Goal: Task Accomplishment & Management: Use online tool/utility

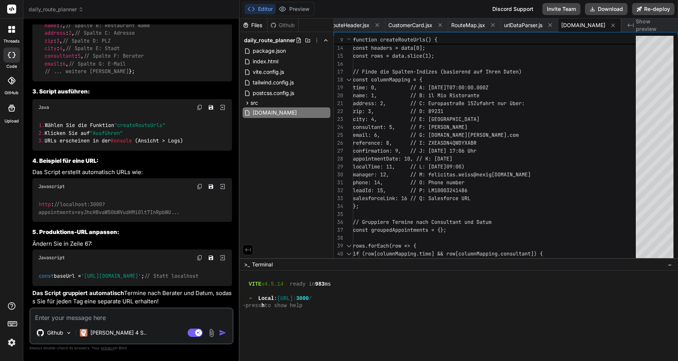
scroll to position [5312, 0]
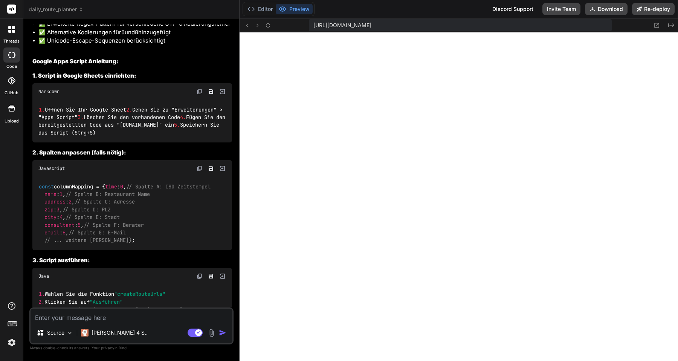
scroll to position [3193, 0]
click at [263, 9] on button "Editor" at bounding box center [259, 9] width 31 height 11
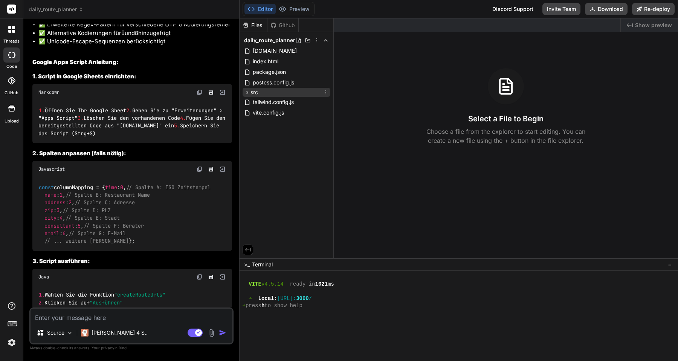
click at [249, 94] on icon at bounding box center [247, 92] width 6 height 6
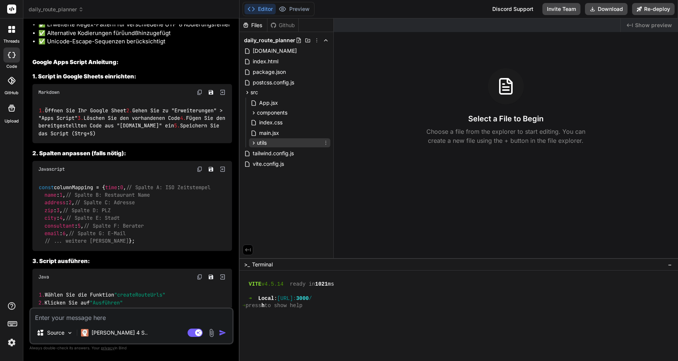
click at [262, 142] on span "utils" at bounding box center [262, 143] width 10 height 8
click at [253, 111] on icon at bounding box center [253, 113] width 6 height 6
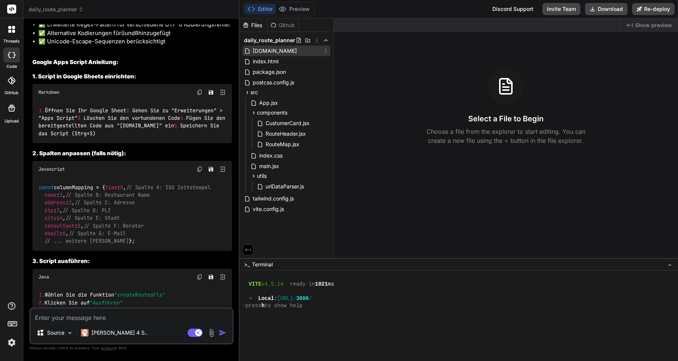
click at [294, 53] on span "[DOMAIN_NAME]" at bounding box center [275, 50] width 46 height 9
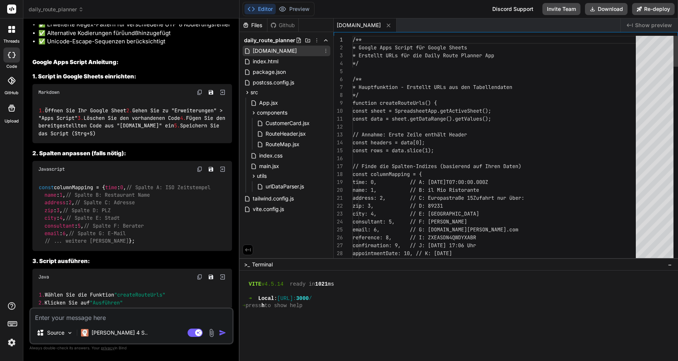
type textarea "x"
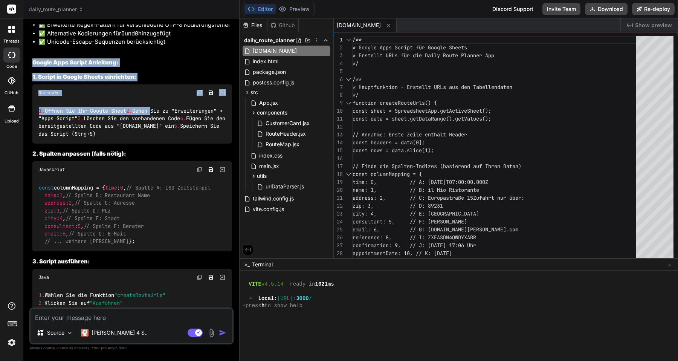
drag, startPoint x: 34, startPoint y: 123, endPoint x: 63, endPoint y: 178, distance: 61.5
click at [63, 178] on div "Daily Route Planner Click to open Workbench Create src/utils/urlDataParser.js C…" at bounding box center [132, 181] width 200 height 589
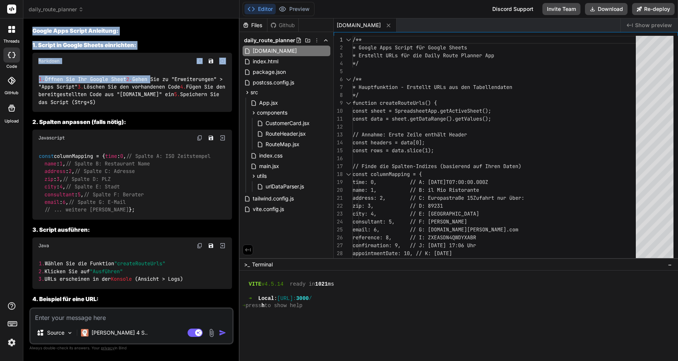
scroll to position [3225, 0]
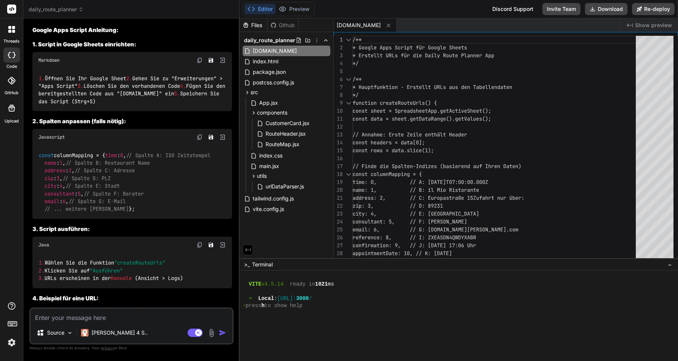
click at [67, 145] on div "Javascript" at bounding box center [132, 137] width 200 height 17
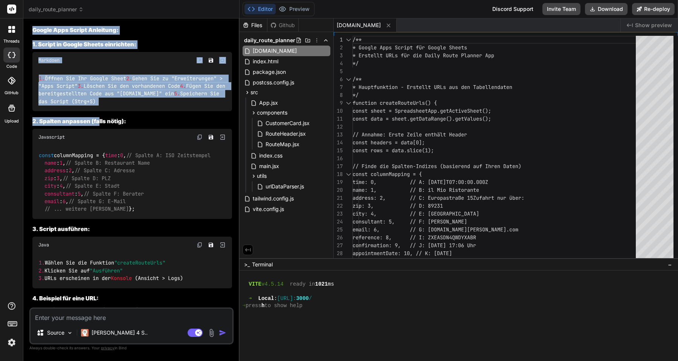
drag, startPoint x: 30, startPoint y: 90, endPoint x: 98, endPoint y: 196, distance: 125.6
click at [98, 196] on div "You Bind AI Daily Route Planner Click to open Workbench Create package.json Cre…" at bounding box center [131, 192] width 204 height 336
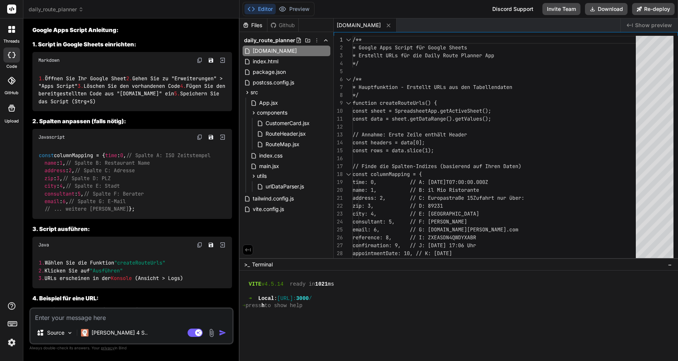
click at [113, 111] on div "1. Öffnen Sie Ihr Google Sheet 2. Gehen Sie zu "Erweiterungen" > "Apps Script" …" at bounding box center [132, 90] width 200 height 43
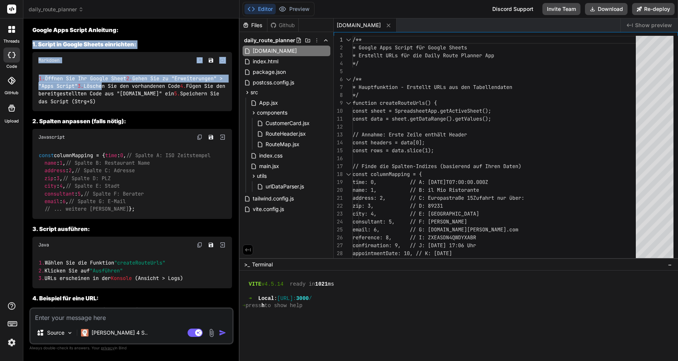
drag, startPoint x: 31, startPoint y: 108, endPoint x: 64, endPoint y: 160, distance: 62.0
click at [64, 160] on div "You Bind AI Daily Route Planner Click to open Workbench Create package.json Cre…" at bounding box center [132, 165] width 203 height 283
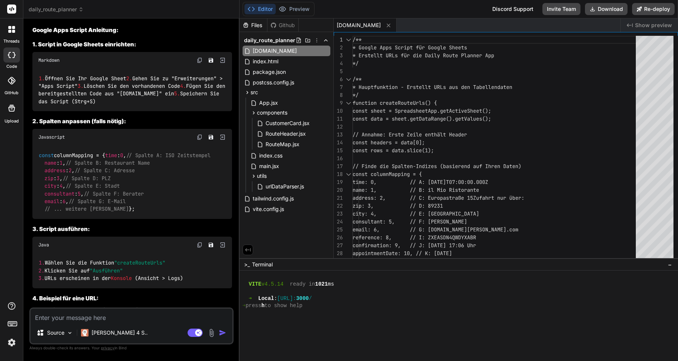
click at [64, 126] on h3 "2. Spalten anpassen (falls nötig):" at bounding box center [132, 121] width 200 height 9
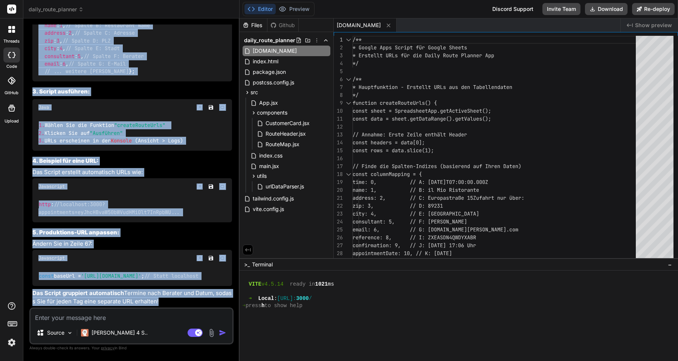
scroll to position [3464, 0]
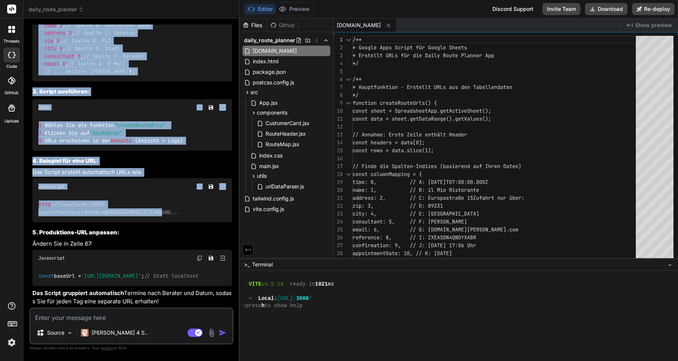
drag, startPoint x: 34, startPoint y: 200, endPoint x: 163, endPoint y: 206, distance: 129.3
click at [163, 206] on div "Daily Route Planner Click to open Workbench Create src/utils/urlDataParser.js C…" at bounding box center [132, 11] width 200 height 589
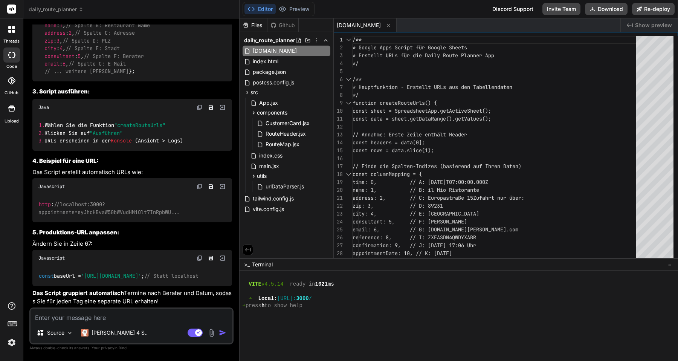
click at [172, 205] on span "//localhost:3000?appointments=eyJhcHBvaW50bWVudHMiOlt7InRpbWU..." at bounding box center [109, 208] width 142 height 14
click at [201, 183] on img at bounding box center [200, 186] width 6 height 6
click at [139, 239] on p "Ändern Sie in Zeile 67:" at bounding box center [132, 243] width 200 height 9
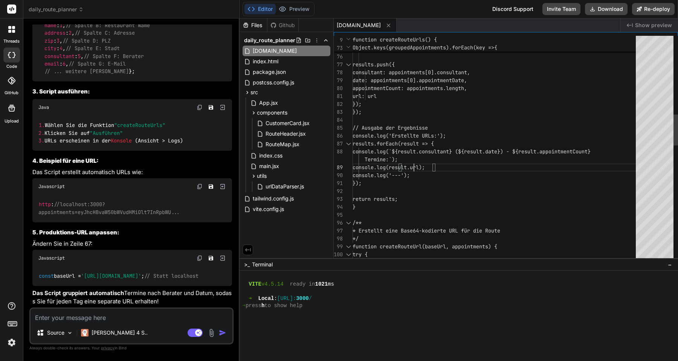
scroll to position [71, 0]
click at [413, 164] on div "Object.keys(groupedAppointments).forEach(key => { const appointments = groupedA…" at bounding box center [496, 286] width 288 height 1652
type textarea "/** * Google Apps Script für Google Sheets * Erstellt URLs für die Daily Route …"
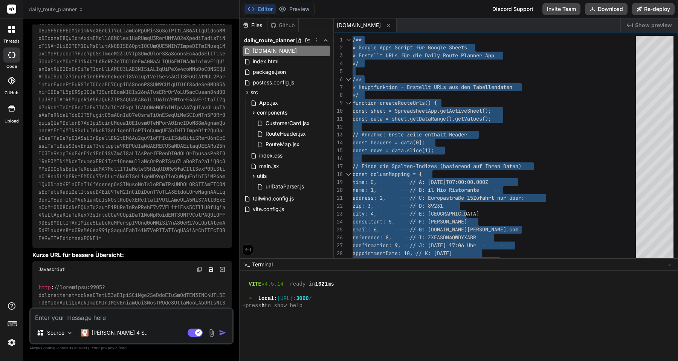
scroll to position [1679, 0]
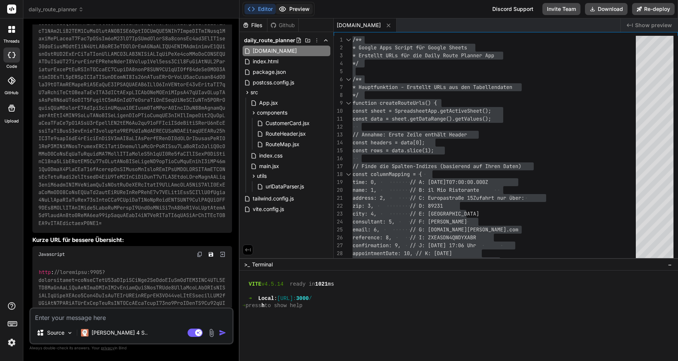
click at [293, 8] on button "Preview" at bounding box center [294, 9] width 37 height 11
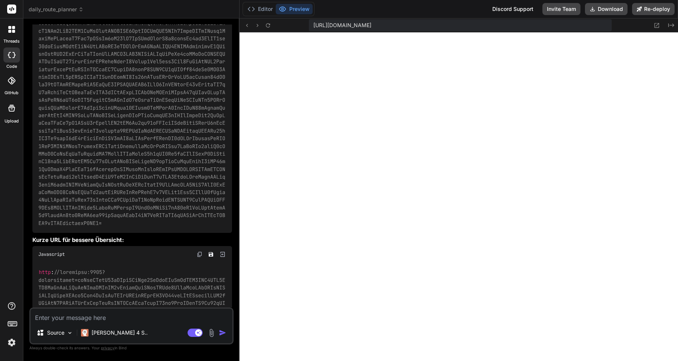
click at [356, 26] on span "[URL][DOMAIN_NAME]" at bounding box center [342, 25] width 58 height 8
click at [371, 25] on span "[URL][DOMAIN_NAME]" at bounding box center [342, 25] width 58 height 8
copy div "https://u3uk0f35zsjjbn9cprh6fq9h0p4tm2-wnxx-fo6q7ms2--3000--96435430.local-corp…"
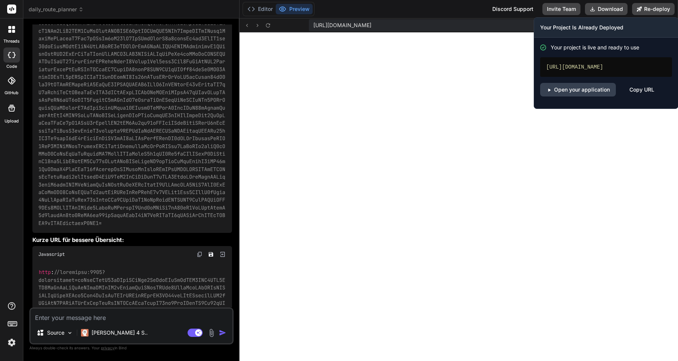
click at [600, 66] on div "[URL][DOMAIN_NAME]" at bounding box center [606, 67] width 132 height 20
copy div "[URL][DOMAIN_NAME]"
click at [598, 64] on div "[URL][DOMAIN_NAME]" at bounding box center [606, 67] width 132 height 20
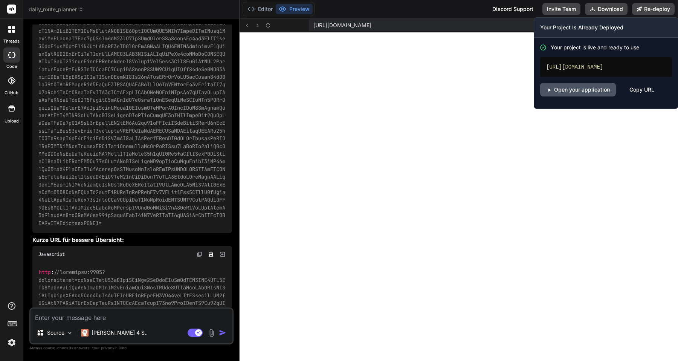
click at [594, 88] on link "Open your application" at bounding box center [578, 90] width 76 height 14
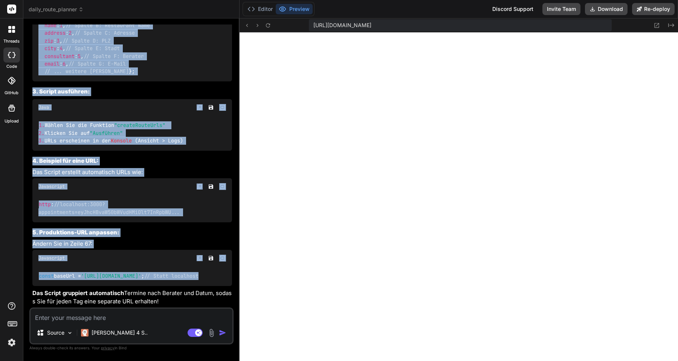
scroll to position [3437, 0]
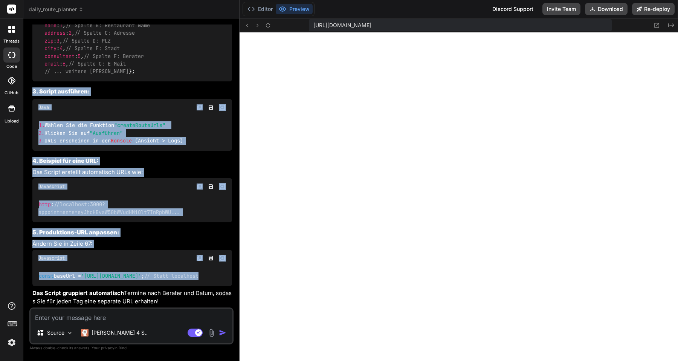
drag, startPoint x: 81, startPoint y: 274, endPoint x: 32, endPoint y: 111, distance: 170.0
click at [32, 111] on div "You Bind AI Daily Route Planner Click to open Workbench Create package.json Cre…" at bounding box center [132, 165] width 203 height 283
copy div "3. Script ausführen: Java 1. Wählen Sie die Funktion "createRouteUrls" 2. Klick…"
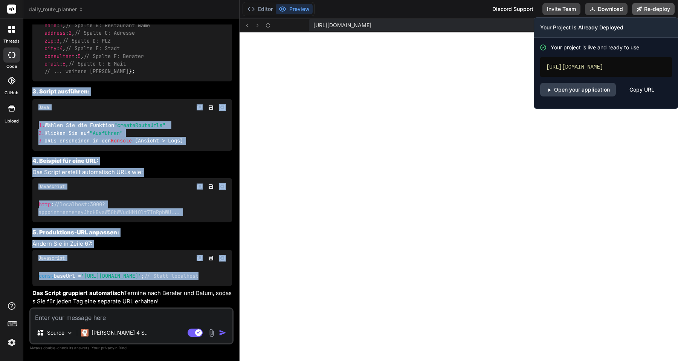
click at [656, 11] on button "Re-deploy" at bounding box center [653, 9] width 43 height 12
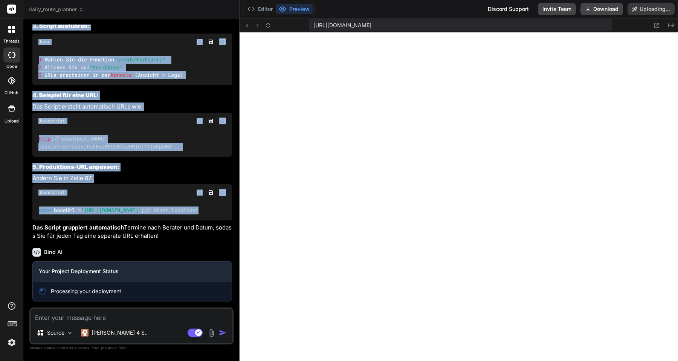
scroll to position [3530, 0]
type textarea "x"
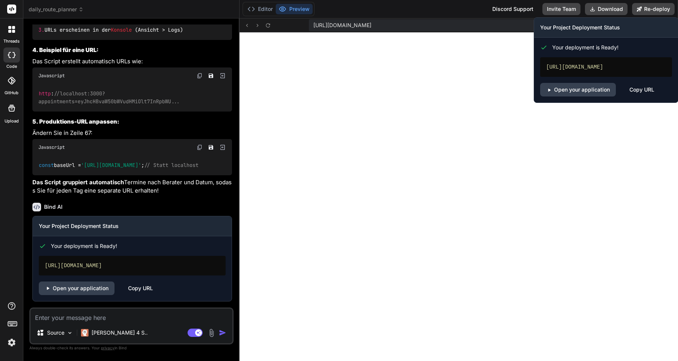
click at [637, 91] on div "Copy URL" at bounding box center [641, 90] width 25 height 14
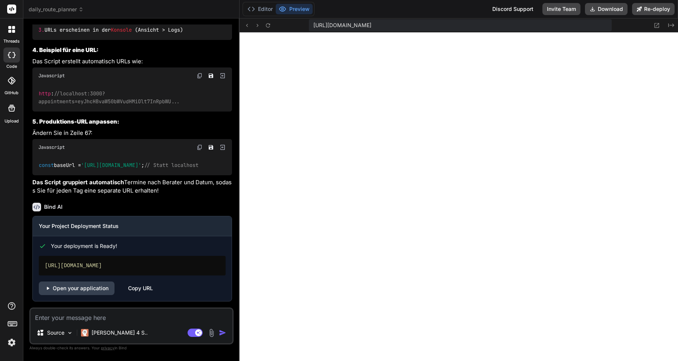
click at [75, 317] on textarea at bounding box center [131, 315] width 202 height 14
type textarea "i"
type textarea "x"
type textarea "in"
type textarea "x"
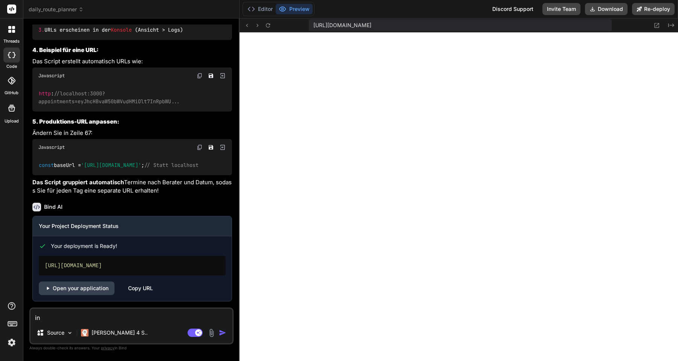
type textarea "in"
type textarea "x"
type textarea "in d"
type textarea "x"
type textarea "in de"
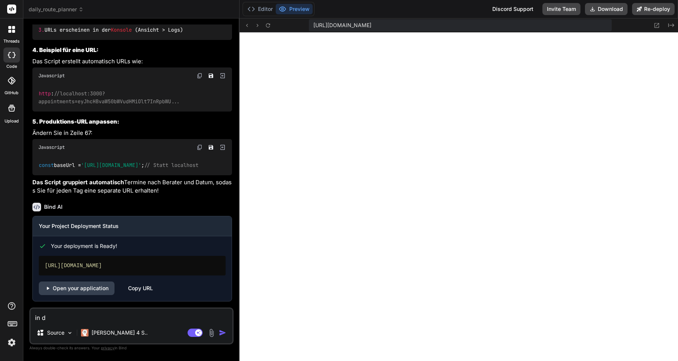
type textarea "x"
type textarea "in der"
type textarea "x"
type textarea "in der"
type textarea "x"
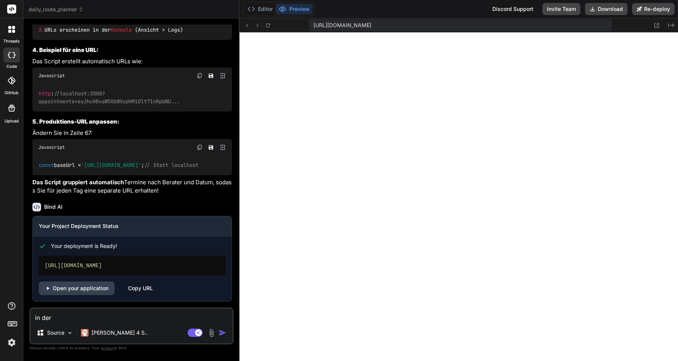
type textarea "in der w"
type textarea "x"
type textarea "in der we"
type textarea "x"
type textarea "in der web"
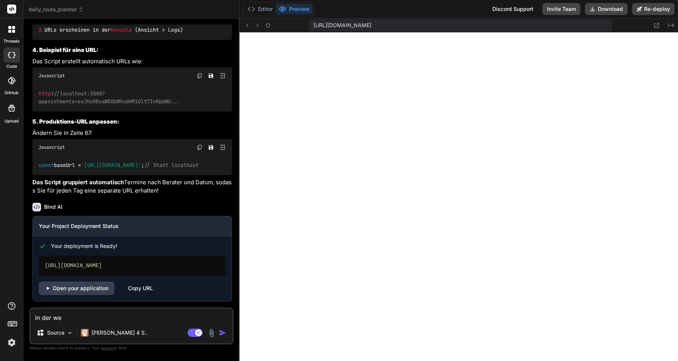
type textarea "x"
type textarea "in der webs"
type textarea "x"
type textarea "in der websi"
type textarea "x"
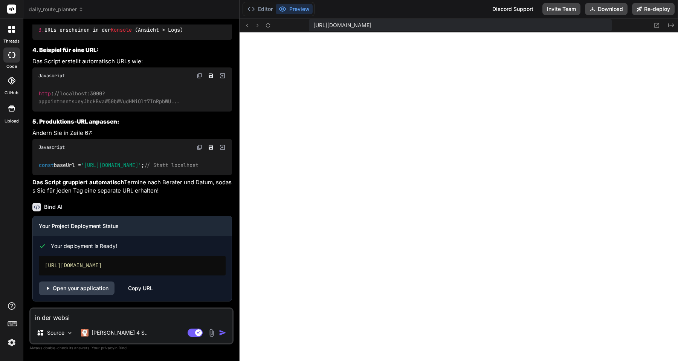
type textarea "in der websit"
type textarea "x"
type textarea "in der website"
type textarea "x"
type textarea "in der website"
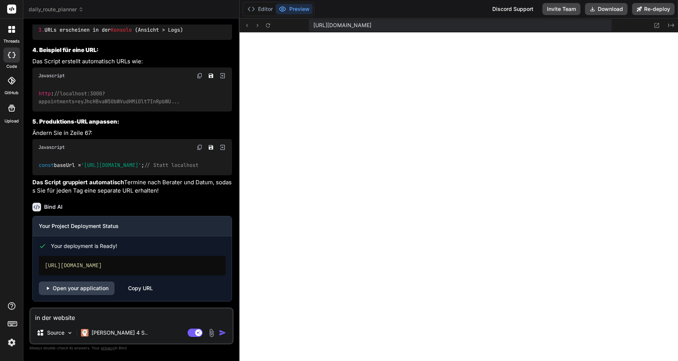
type textarea "x"
type textarea "in der website s"
type textarea "x"
type textarea "in der website si"
type textarea "x"
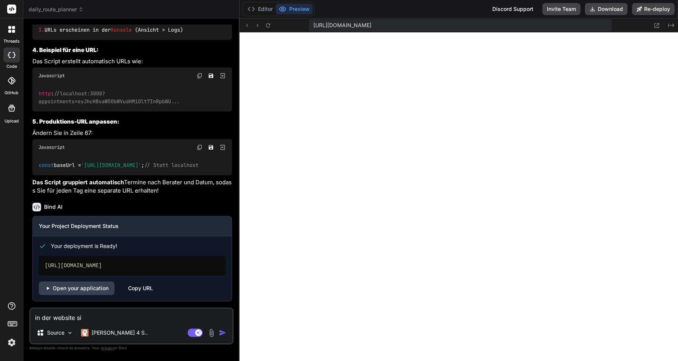
type textarea "in der website sil"
type textarea "x"
type textarea "in der website sill"
type textarea "x"
type textarea "in der website sill"
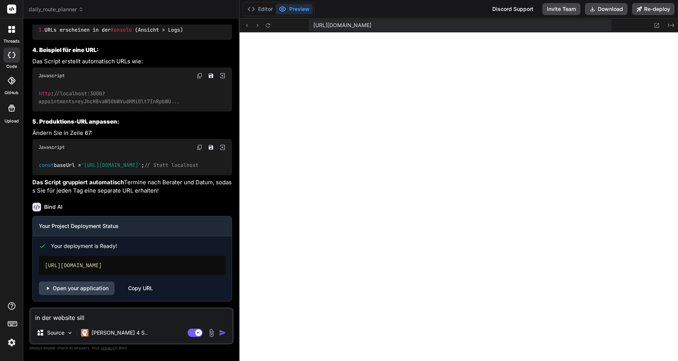
type textarea "x"
type textarea "in der website sill e"
type textarea "x"
type textarea "in der website sill"
type textarea "x"
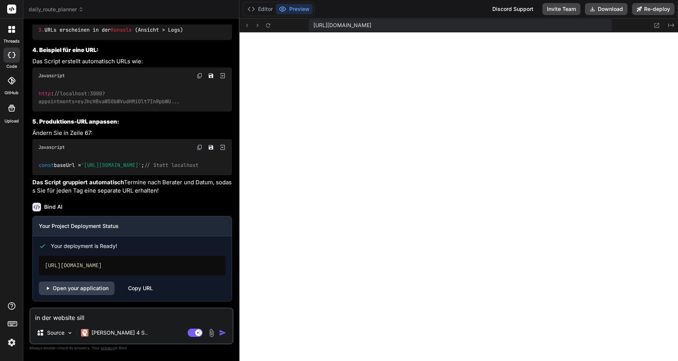
type textarea "in der website sill"
type textarea "x"
type textarea "in der website sil"
type textarea "x"
type textarea "in der website si"
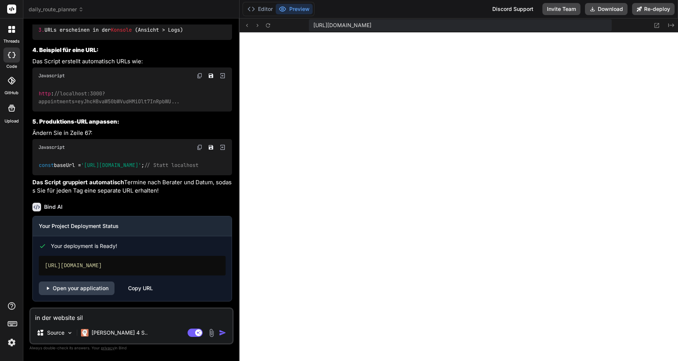
type textarea "x"
type textarea "in der website s"
type textarea "x"
type textarea "in der website so"
type textarea "x"
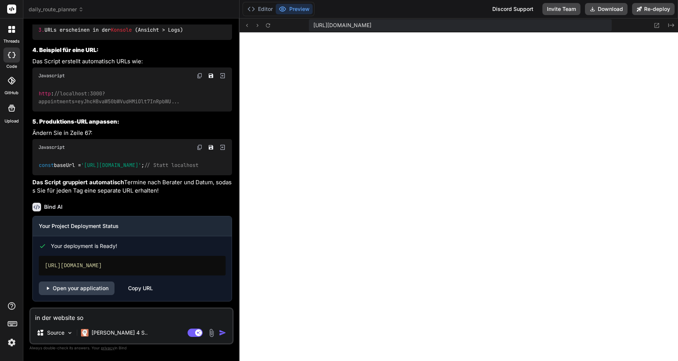
type textarea "in der website sol"
type textarea "x"
type textarea "in der website soll"
type textarea "x"
type textarea "in der website soll"
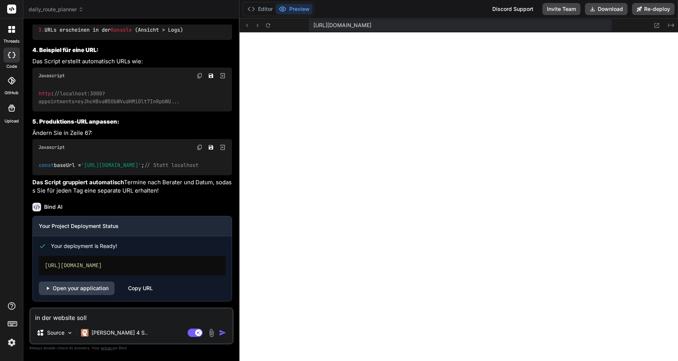
type textarea "x"
type textarea "in der website soll e"
type textarea "x"
type textarea "in der website soll es"
type textarea "x"
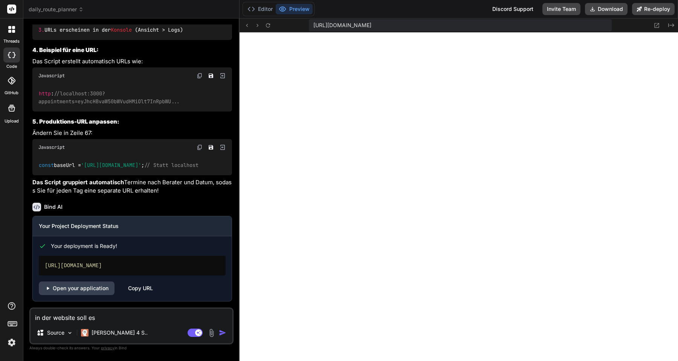
type textarea "in der website soll es"
type textarea "x"
type textarea "in der website soll es e"
type textarea "x"
type textarea "in der website soll es ei"
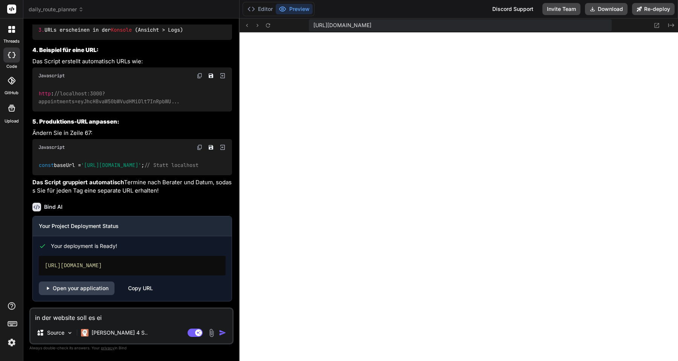
type textarea "x"
type textarea "in der website soll es ein"
type textarea "x"
type textarea "in der website soll es eine"
type textarea "x"
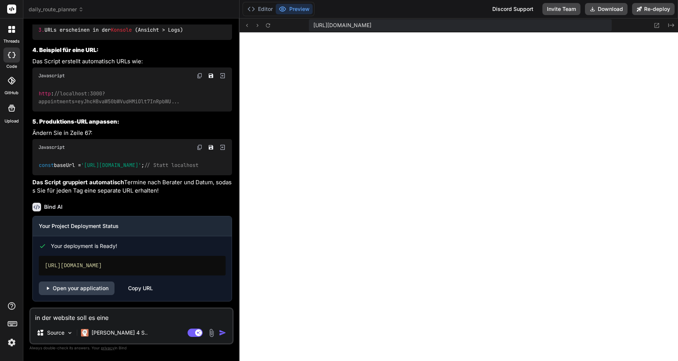
type textarea "in der website soll es einen"
type textarea "x"
type textarea "in der website soll es einen"
type textarea "x"
type textarea "in der website soll es einen L"
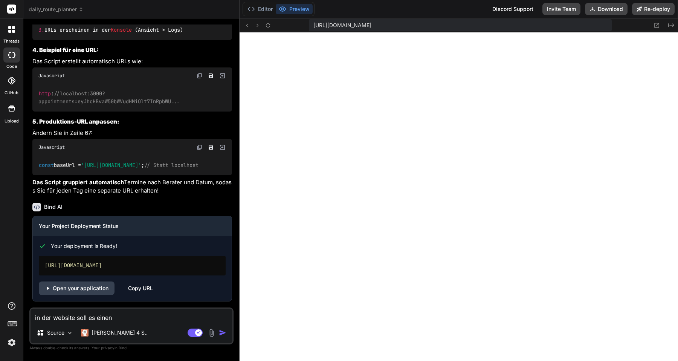
type textarea "x"
type textarea "in der website soll es einen Li"
type textarea "x"
type textarea "in der website soll es einen Lin"
type textarea "x"
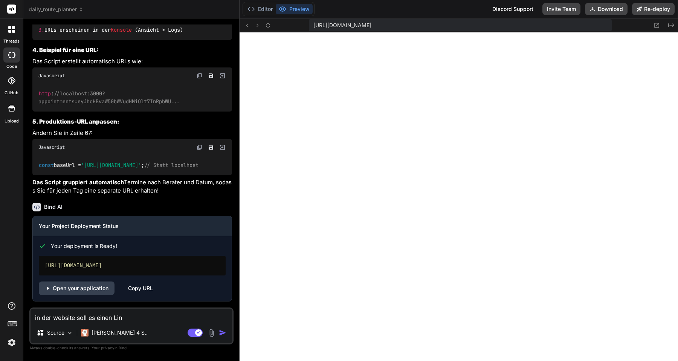
type textarea "in der website soll es einen Link"
type textarea "x"
type textarea "in der website soll es einen Link"
type textarea "x"
type textarea "in der website soll es einen Link g"
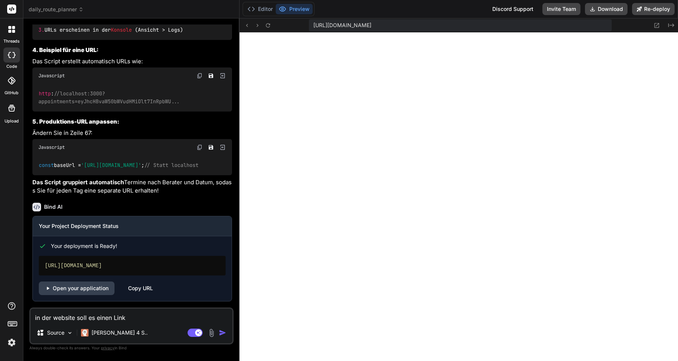
type textarea "x"
type textarea "in der website soll es einen Link ge"
type textarea "x"
type textarea "in der website soll es einen Link geb"
type textarea "x"
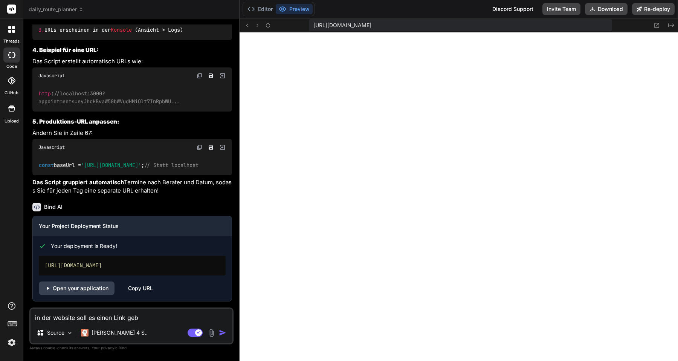
type textarea "in der website soll es einen Link gebe"
type textarea "x"
type textarea "in der website soll es einen Link geben"
type textarea "x"
type textarea "in der website soll es einen Link geben"
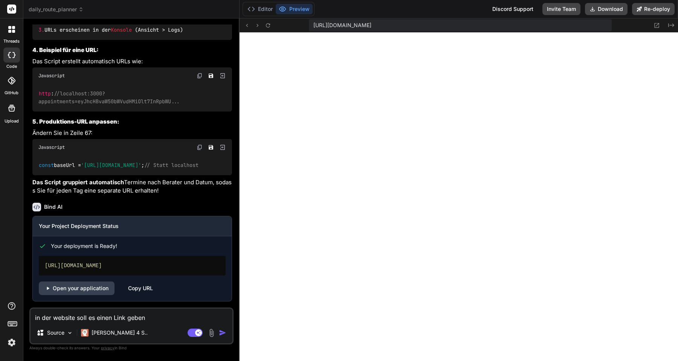
type textarea "x"
type textarea "in der website soll es einen Link geben d"
type textarea "x"
type textarea "in der website soll es einen Link geben de"
type textarea "x"
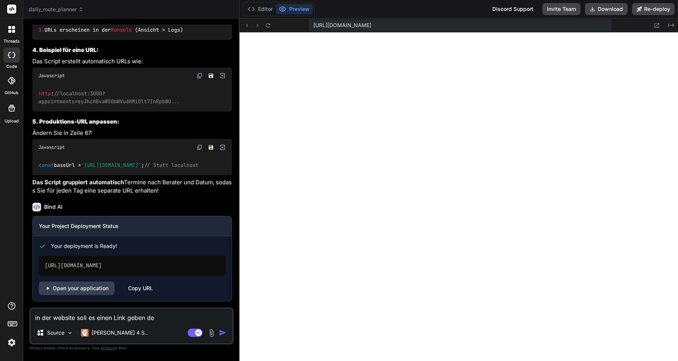
type textarea "in der website soll es einen Link geben den"
type textarea "x"
type textarea "in der website soll es einen Link geben den"
type textarea "x"
type textarea "in der website soll es einen Link geben den"
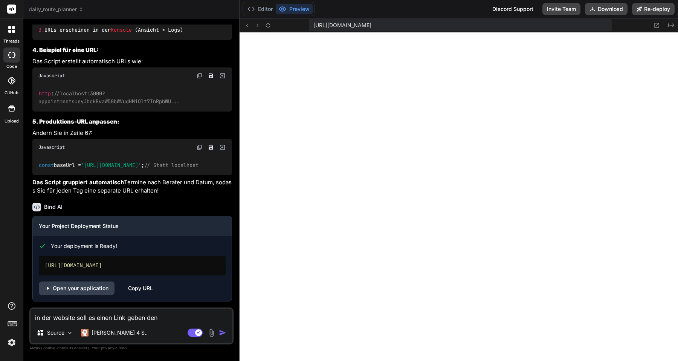
type textarea "x"
type textarea "in der website soll es einen Link geben de"
type textarea "x"
type textarea "in der website soll es einen Link geben d"
type textarea "x"
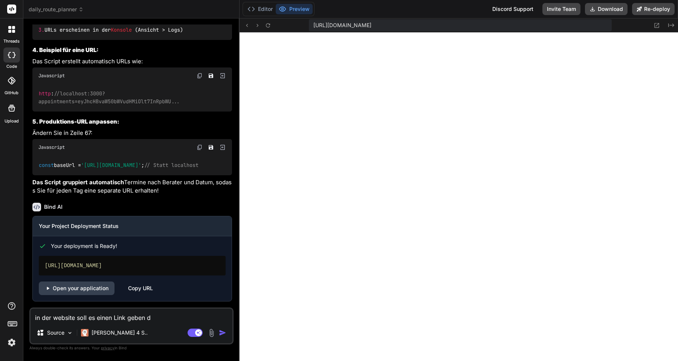
type textarea "in der website soll es einen Link geben"
type textarea "x"
type textarea "in der website soll es einen Link geben d"
type textarea "x"
type textarea "in der website soll es einen Link geben de"
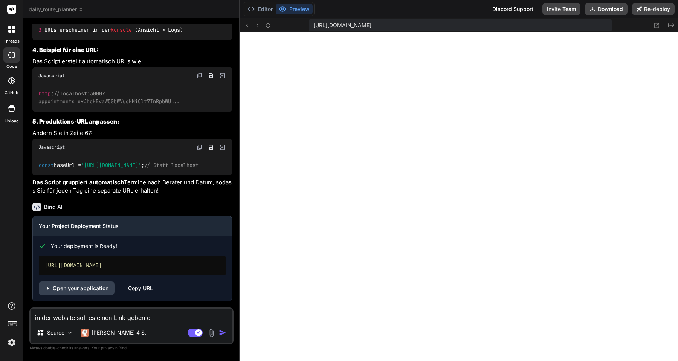
type textarea "x"
type textarea "in der website soll es einen Link geben der"
type textarea "x"
type textarea "in der website soll es einen Link geben der"
type textarea "x"
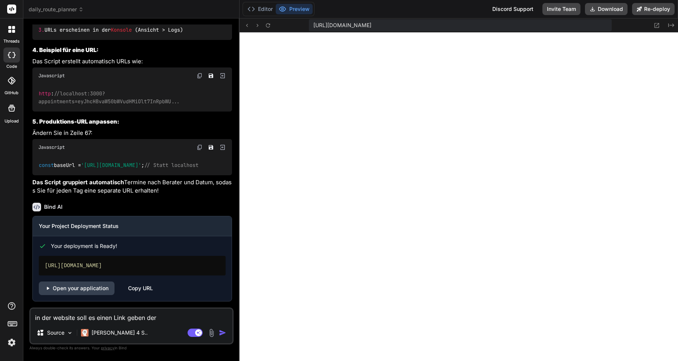
type textarea "in der website soll es einen Link geben der z"
type textarea "x"
type textarea "in der website soll es einen Link geben der"
type textarea "x"
type textarea "in der website soll es einen Link geben der d"
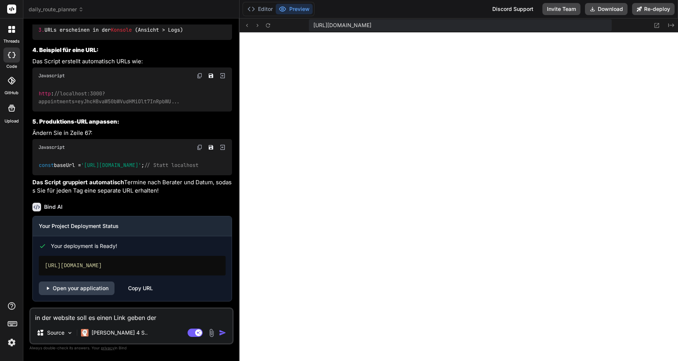
type textarea "x"
type textarea "in der website soll es einen Link geben der di"
type textarea "x"
type textarea "in der website soll es einen Link geben der die"
type textarea "x"
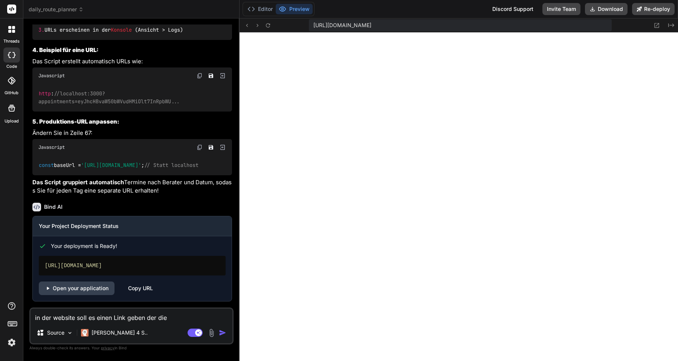
type textarea "in der website soll es einen Link geben der die"
type textarea "x"
type textarea "in der website soll es einen Link geben der die n"
type textarea "x"
type textarea "in der website soll es einen Link geben der die na"
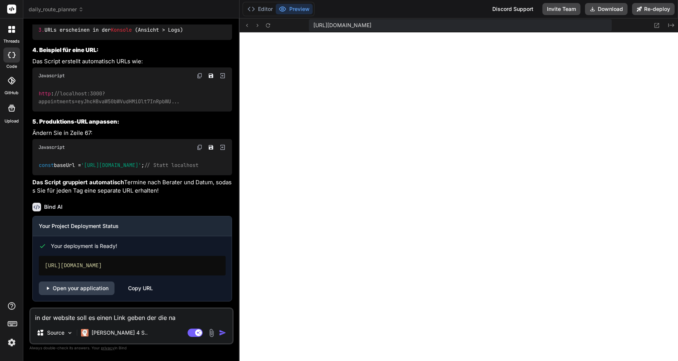
type textarea "x"
type textarea "in der website soll es einen Link geben der die nav"
type textarea "x"
type textarea "in der website soll es einen Link geben der die navi"
type textarea "x"
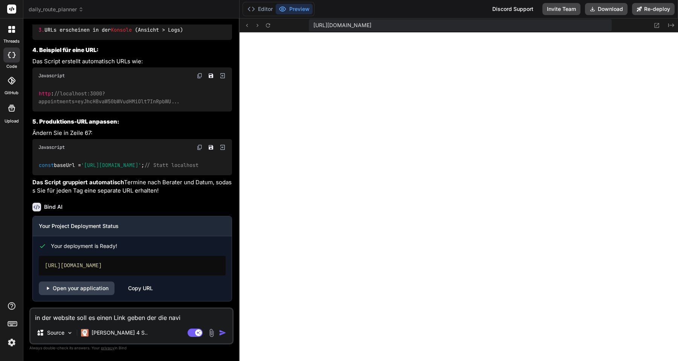
type textarea "in der website soll es einen Link geben der die navig"
type textarea "x"
type textarea "in der website soll es einen Link geben der die naviga"
type textarea "x"
type textarea "in der website soll es einen Link geben der die navigat"
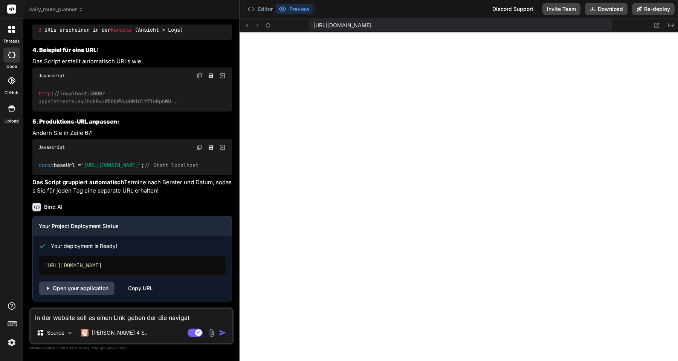
type textarea "x"
type textarea "in der website soll es einen Link geben der die navigati"
type textarea "x"
type textarea "in der website soll es einen Link geben der die navigatio"
type textarea "x"
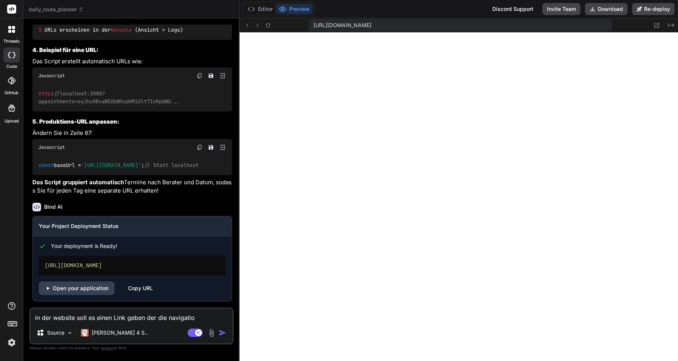
type textarea "in der website soll es einen Link geben der die navigation"
type textarea "x"
type textarea "in der website soll es einen Link geben der die navigations"
type textarea "x"
type textarea "in der website soll es einen Link geben der die navigationsa"
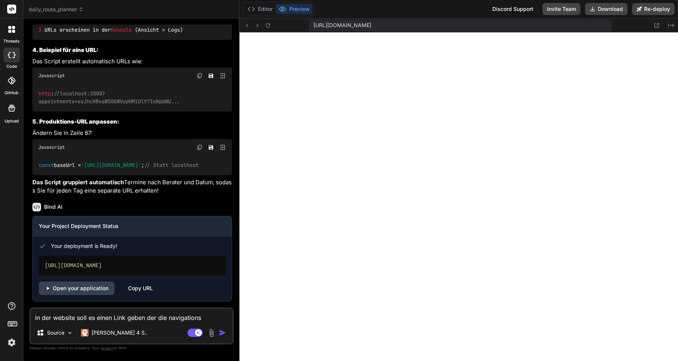
type textarea "x"
type textarea "in der website soll es einen Link geben der die navigationsap"
type textarea "x"
type textarea "in der website soll es einen Link geben der die navigationsapp"
type textarea "x"
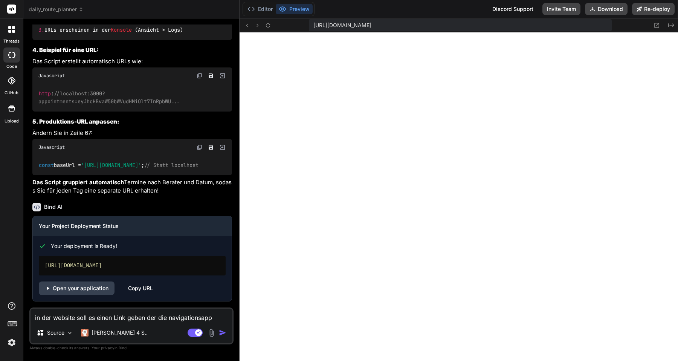
type textarea "in der website soll es einen Link geben der die navigationsapp"
type textarea "x"
type textarea "in der website soll es einen Link geben der die navigationsapp ö"
type textarea "x"
type textarea "in der website soll es einen Link geben der die navigationsapp öf"
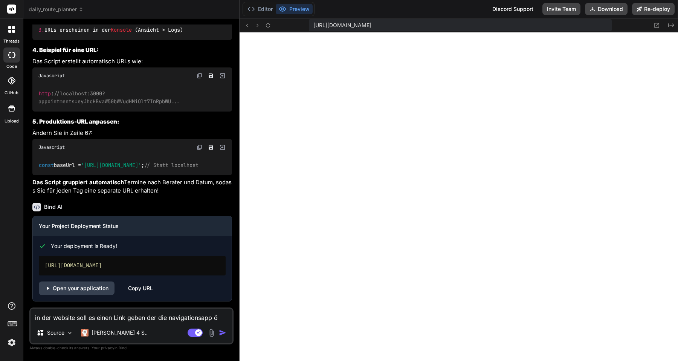
type textarea "x"
type textarea "in der website soll es einen Link geben der die navigationsapp öff"
type textarea "x"
type textarea "in der website soll es einen Link geben der die navigationsapp öffn"
type textarea "x"
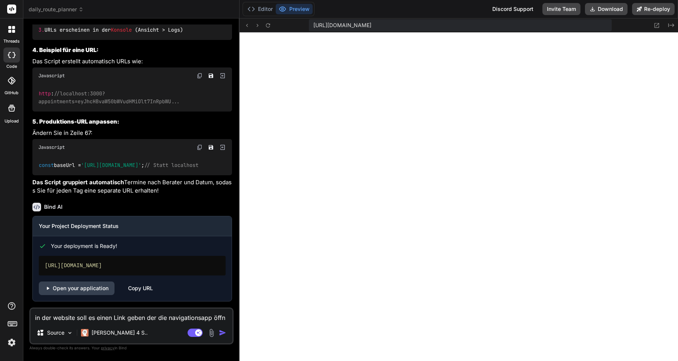
type textarea "in der website soll es einen Link geben der die navigationsapp öffne"
type textarea "x"
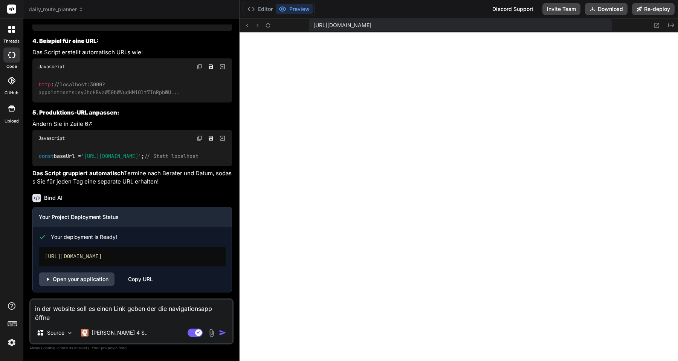
type textarea "in der website soll es einen Link geben der die navigationsapp öffnet"
type textarea "x"
type textarea "in der website soll es einen Link geben der die navigationsapp öffnet"
type textarea "x"
type textarea "in der website soll es einen Link geben der die navigationsapp öffnet"
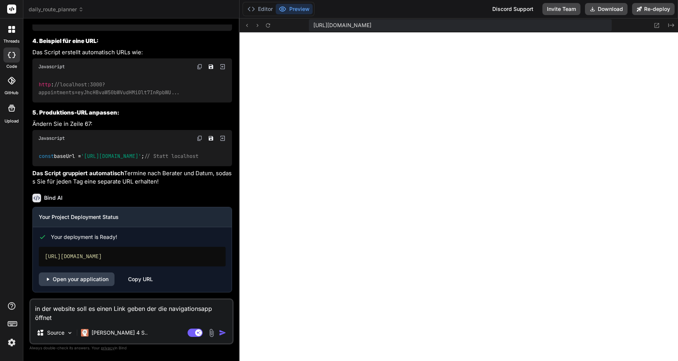
type textarea "x"
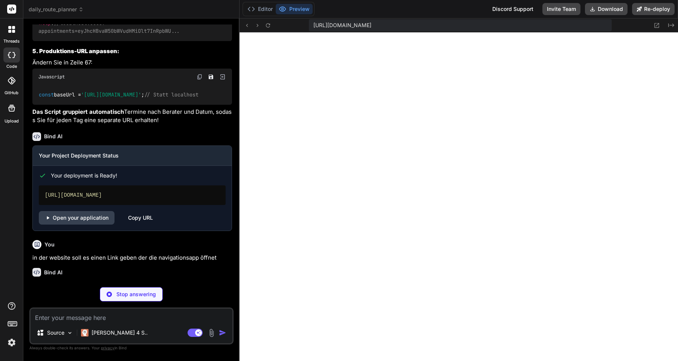
scroll to position [3653, 0]
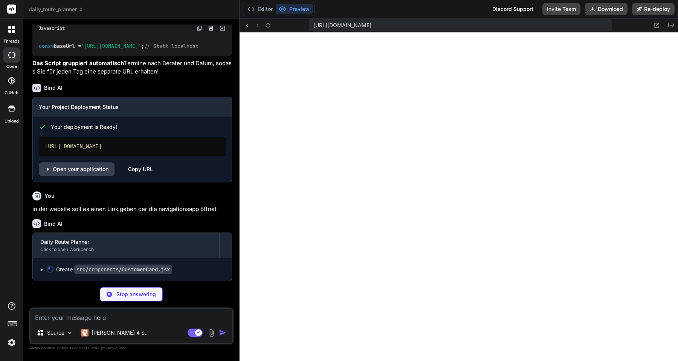
type textarea "x"
type textarea "export default CustomerCard;"
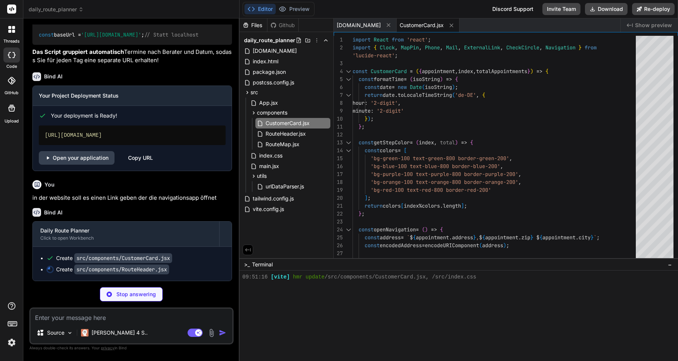
scroll to position [3705, 0]
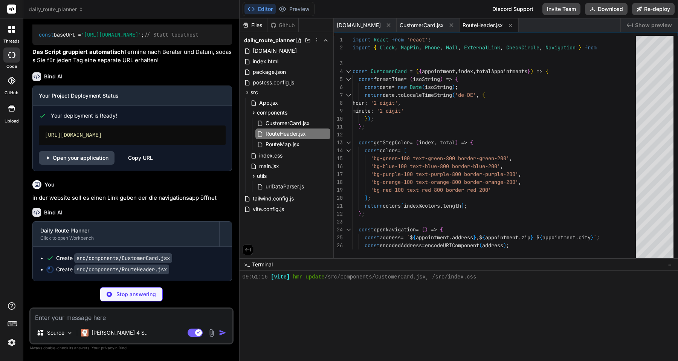
type textarea "x"
type textarea "</div> </div> </div> ); }; export default RouteHeader;"
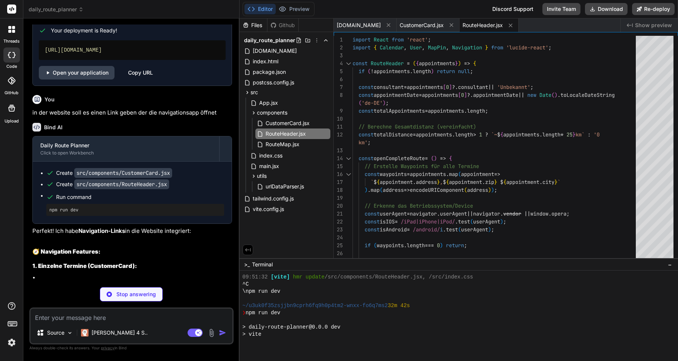
scroll to position [257, 0]
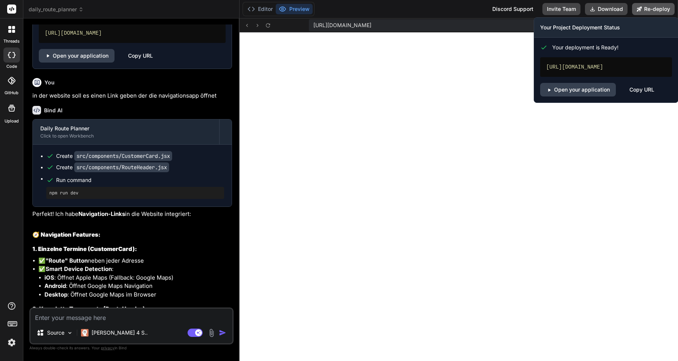
click at [656, 9] on button "Re-deploy" at bounding box center [653, 9] width 43 height 12
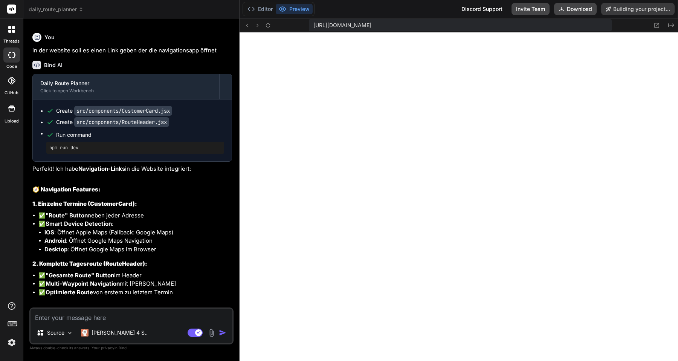
type textarea "x"
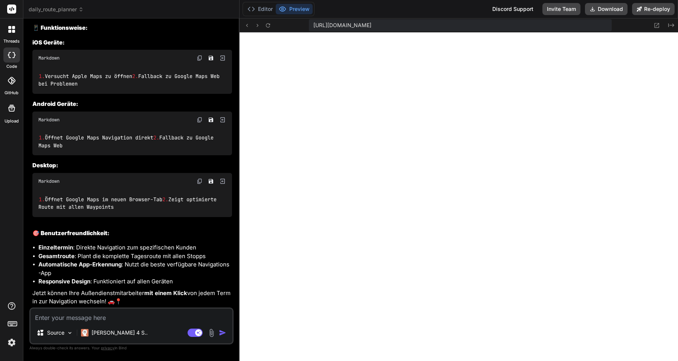
scroll to position [4137, 0]
click at [95, 317] on textarea at bounding box center [131, 315] width 202 height 14
type textarea "d"
type textarea "x"
type textarea "di"
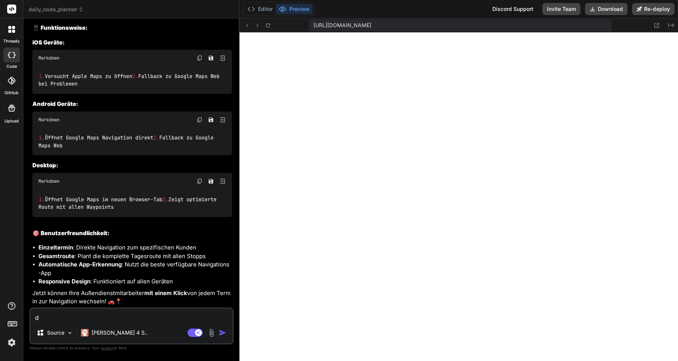
type textarea "x"
type textarea "die"
type textarea "x"
type textarea "die"
type textarea "x"
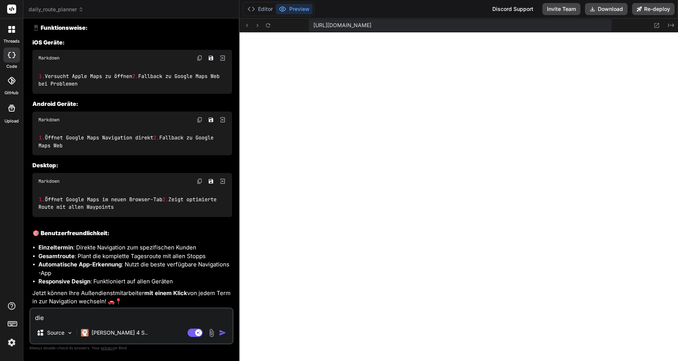
type textarea "die E"
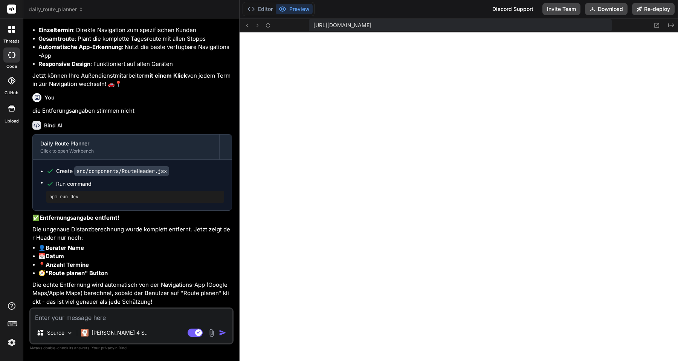
scroll to position [4354, 0]
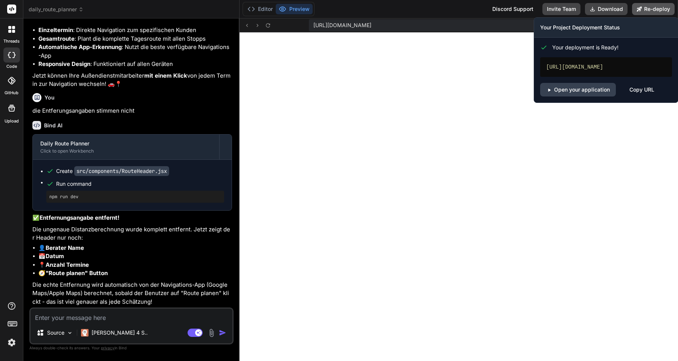
click at [647, 9] on button "Re-deploy" at bounding box center [653, 9] width 43 height 12
